Goal: Transaction & Acquisition: Purchase product/service

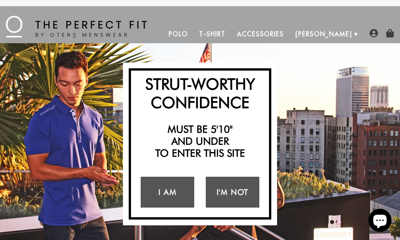
click at [175, 196] on link "I Am" at bounding box center [168, 191] width 54 height 31
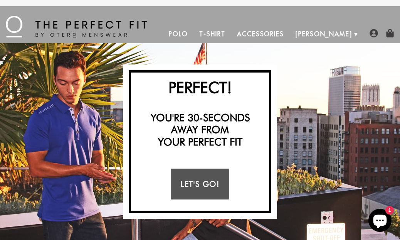
click at [208, 182] on link "Let's Go!" at bounding box center [200, 183] width 58 height 31
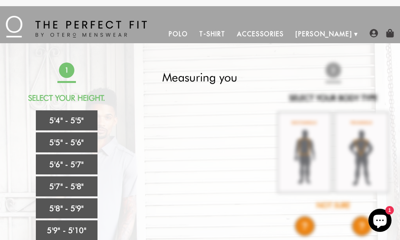
click at [85, 165] on link "5'6" - 5'7"" at bounding box center [67, 164] width 62 height 20
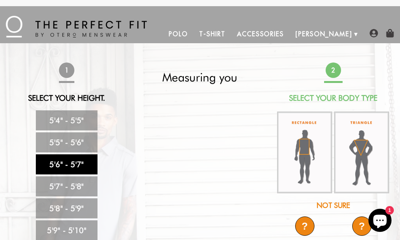
click at [74, 183] on link "5'7" - 5'8"" at bounding box center [67, 186] width 62 height 20
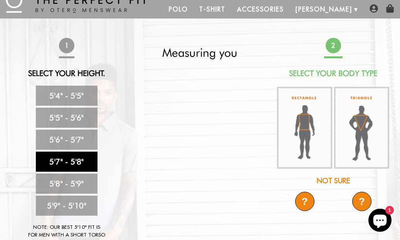
scroll to position [25, 0]
click at [312, 121] on img at bounding box center [304, 127] width 55 height 82
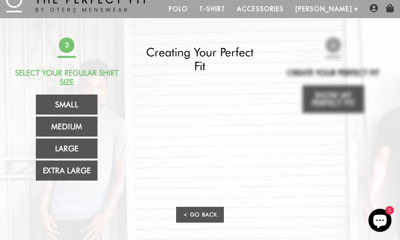
click at [52, 128] on link "Medium" at bounding box center [67, 126] width 62 height 20
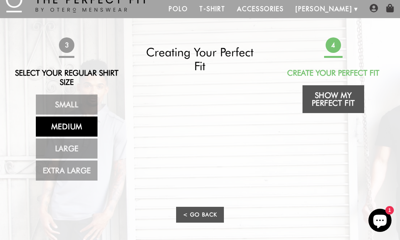
click at [338, 99] on link "Show My Perfect Fit" at bounding box center [333, 99] width 62 height 28
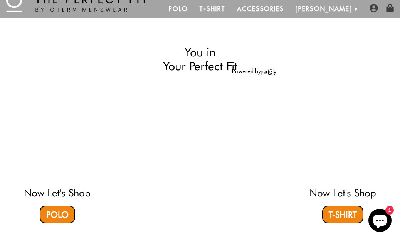
select select "57-58"
select select "M"
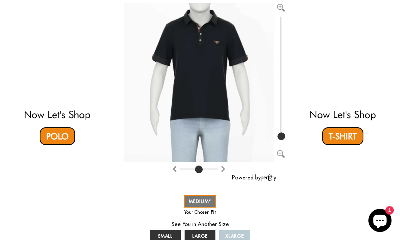
scroll to position [103, 0]
click at [198, 238] on span "LARGE" at bounding box center [200, 236] width 16 height 6
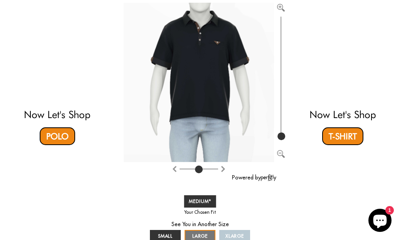
click at [209, 236] on link "LARGE" at bounding box center [199, 236] width 31 height 12
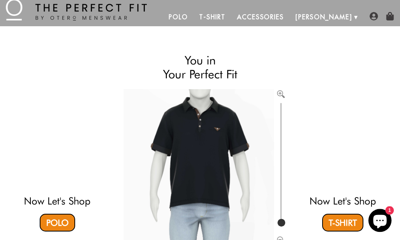
scroll to position [17, 0]
click at [49, 220] on link "Polo" at bounding box center [57, 222] width 35 height 18
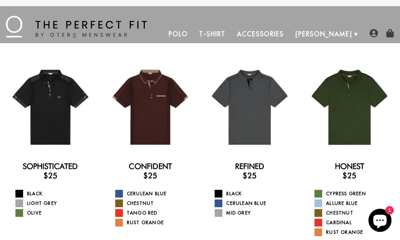
click at [255, 123] on div at bounding box center [249, 106] width 89 height 89
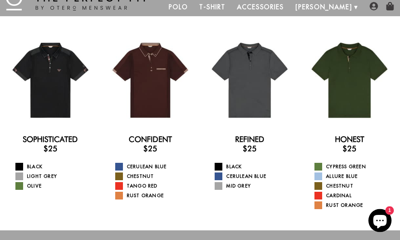
scroll to position [27, 0]
click at [372, 97] on div at bounding box center [349, 79] width 89 height 89
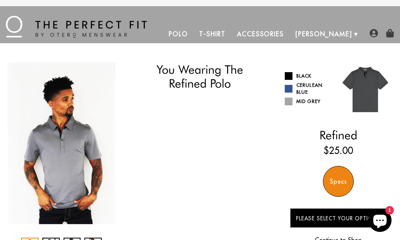
select select "57-58"
select select "M"
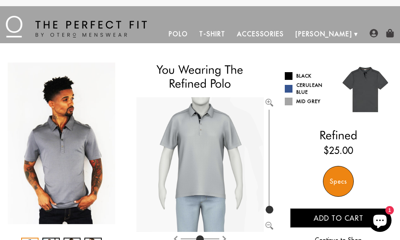
type input "3"
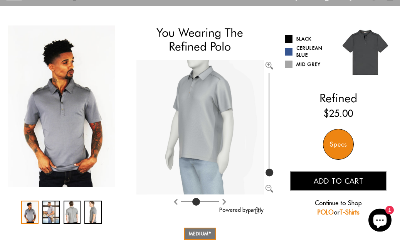
scroll to position [38, 0]
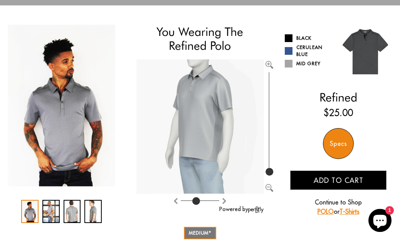
click at [45, 213] on div "2 / 4" at bounding box center [50, 211] width 17 height 23
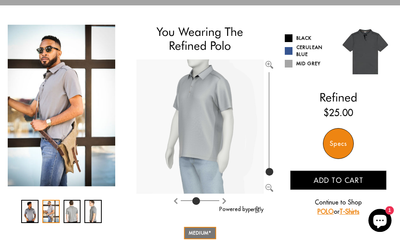
click at [66, 213] on div "3 / 4" at bounding box center [72, 211] width 17 height 23
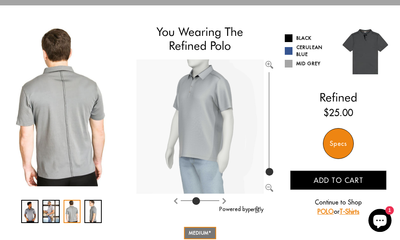
click at [87, 218] on div "4 / 4" at bounding box center [92, 211] width 17 height 23
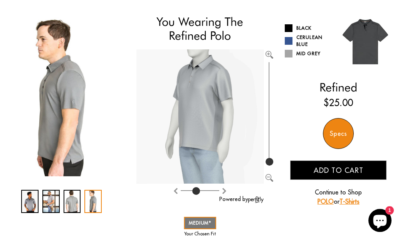
scroll to position [0, 0]
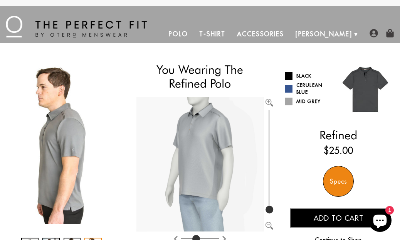
click at [291, 103] on span at bounding box center [289, 101] width 8 height 8
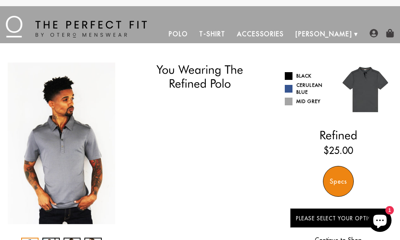
select select "57-58"
select select "M"
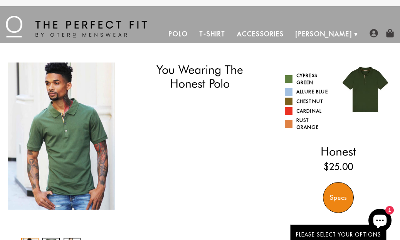
select select "57-58"
select select "M"
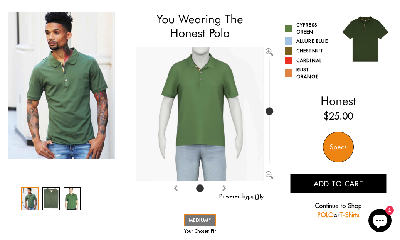
click at [268, 111] on input "range" at bounding box center [269, 110] width 8 height 107
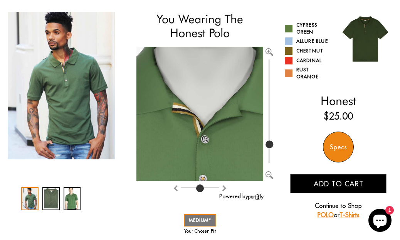
click at [272, 144] on input "range" at bounding box center [269, 110] width 8 height 107
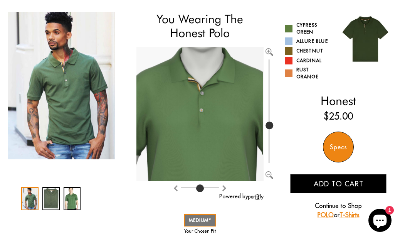
click at [273, 125] on input "range" at bounding box center [269, 110] width 8 height 107
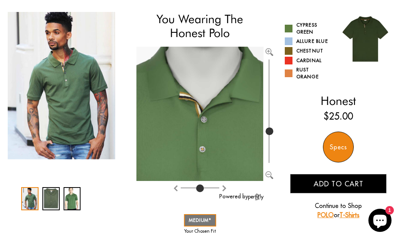
click at [272, 131] on input "range" at bounding box center [269, 110] width 8 height 107
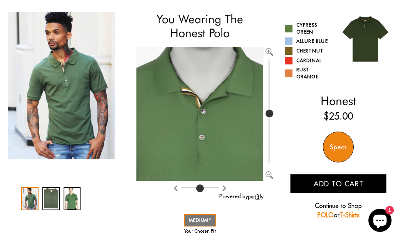
click at [270, 113] on input "range" at bounding box center [269, 110] width 8 height 107
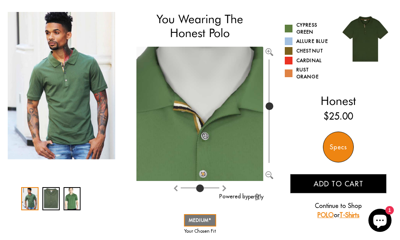
click at [272, 106] on input "range" at bounding box center [269, 110] width 8 height 107
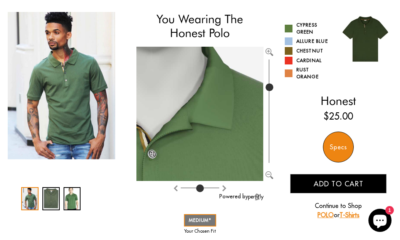
click at [272, 87] on input "range" at bounding box center [269, 110] width 8 height 107
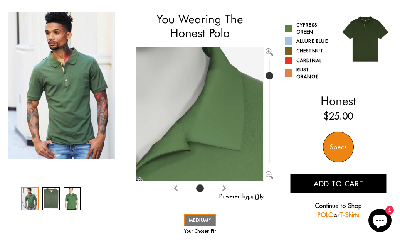
click at [272, 75] on input "range" at bounding box center [269, 110] width 8 height 107
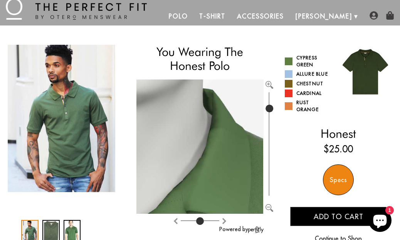
scroll to position [0, 0]
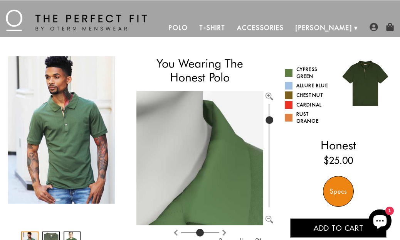
type input "100"
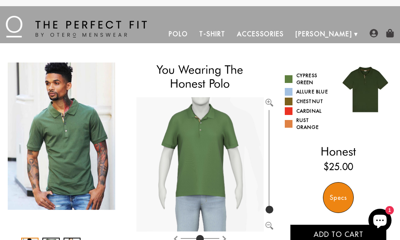
click at [194, 33] on link "Polo" at bounding box center [178, 34] width 31 height 18
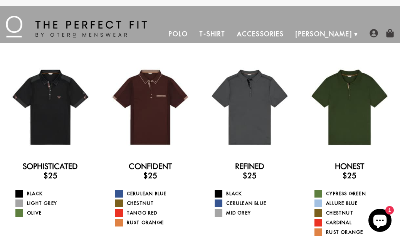
click at [290, 35] on link "Accessories" at bounding box center [260, 34] width 59 height 18
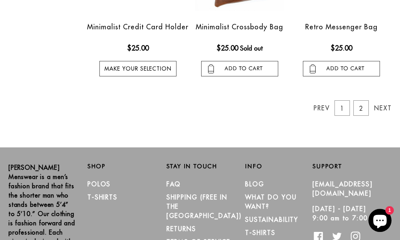
scroll to position [792, 0]
click at [365, 109] on link "2" at bounding box center [360, 107] width 15 height 15
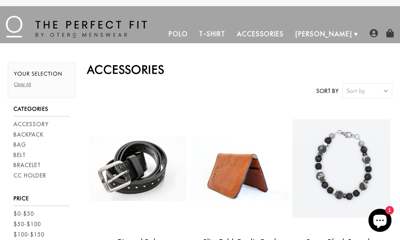
click at [194, 31] on link "Polo" at bounding box center [178, 34] width 31 height 18
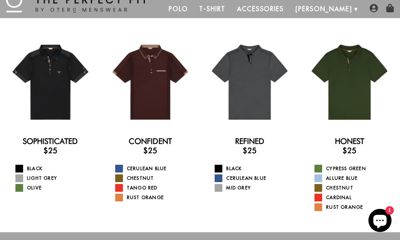
scroll to position [25, 0]
click at [254, 108] on div at bounding box center [249, 81] width 89 height 89
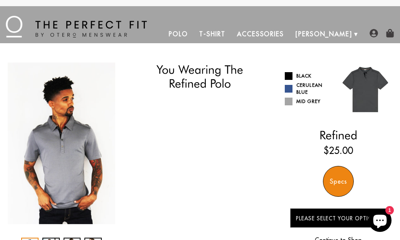
select select "57-58"
select select "M"
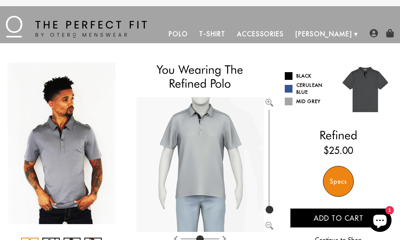
click at [342, 174] on div "Specs" at bounding box center [338, 181] width 31 height 31
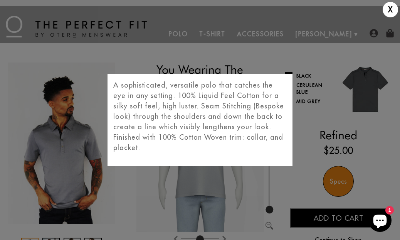
click at [360, 151] on div "X A sophisticated, versatile polo that catches the eye in any setting. 100% Liq…" at bounding box center [200, 120] width 400 height 240
